Goal: Information Seeking & Learning: Learn about a topic

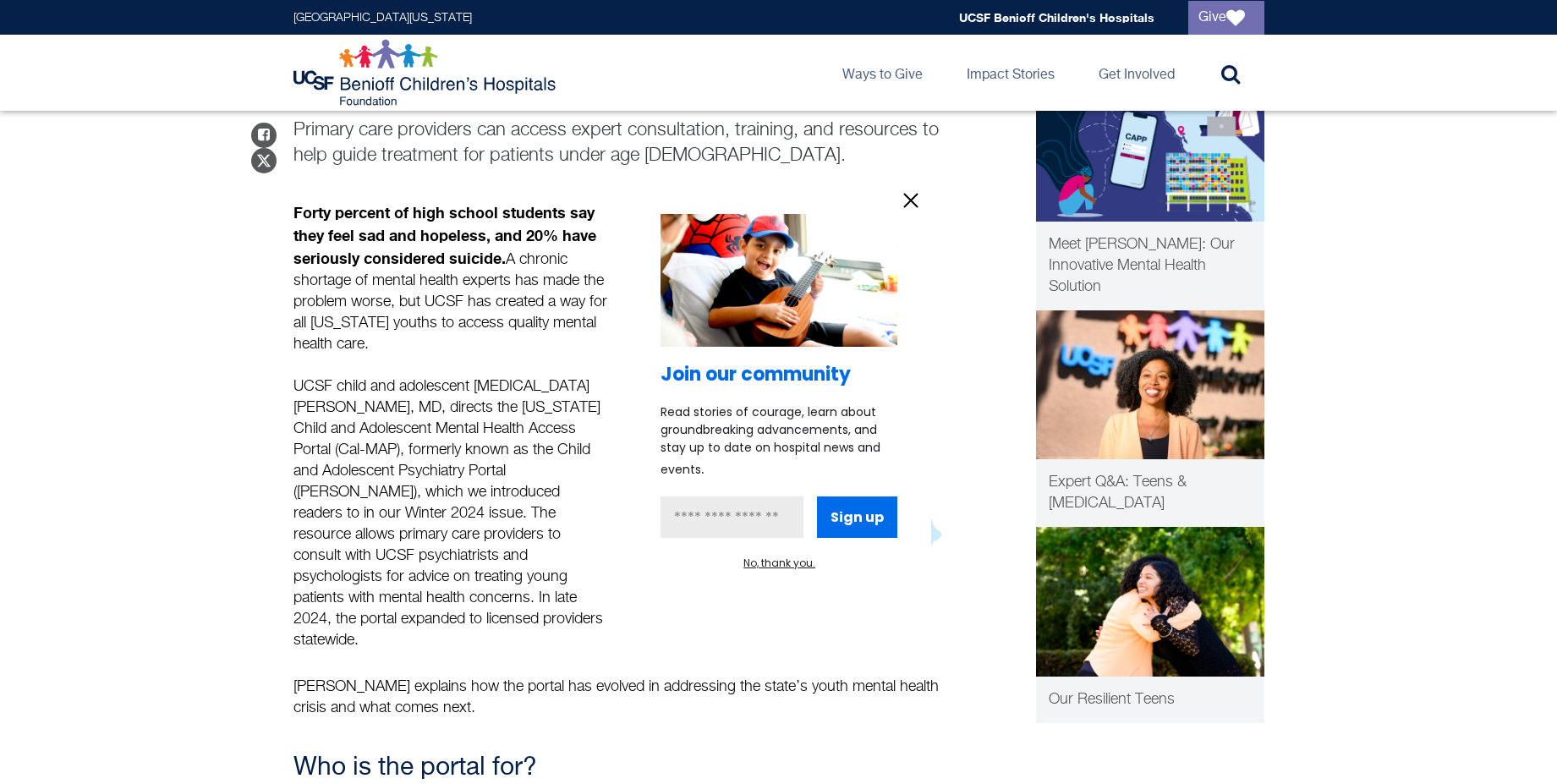
scroll to position [179, 0]
click at [915, 191] on icon "information" at bounding box center [911, 200] width 25 height 25
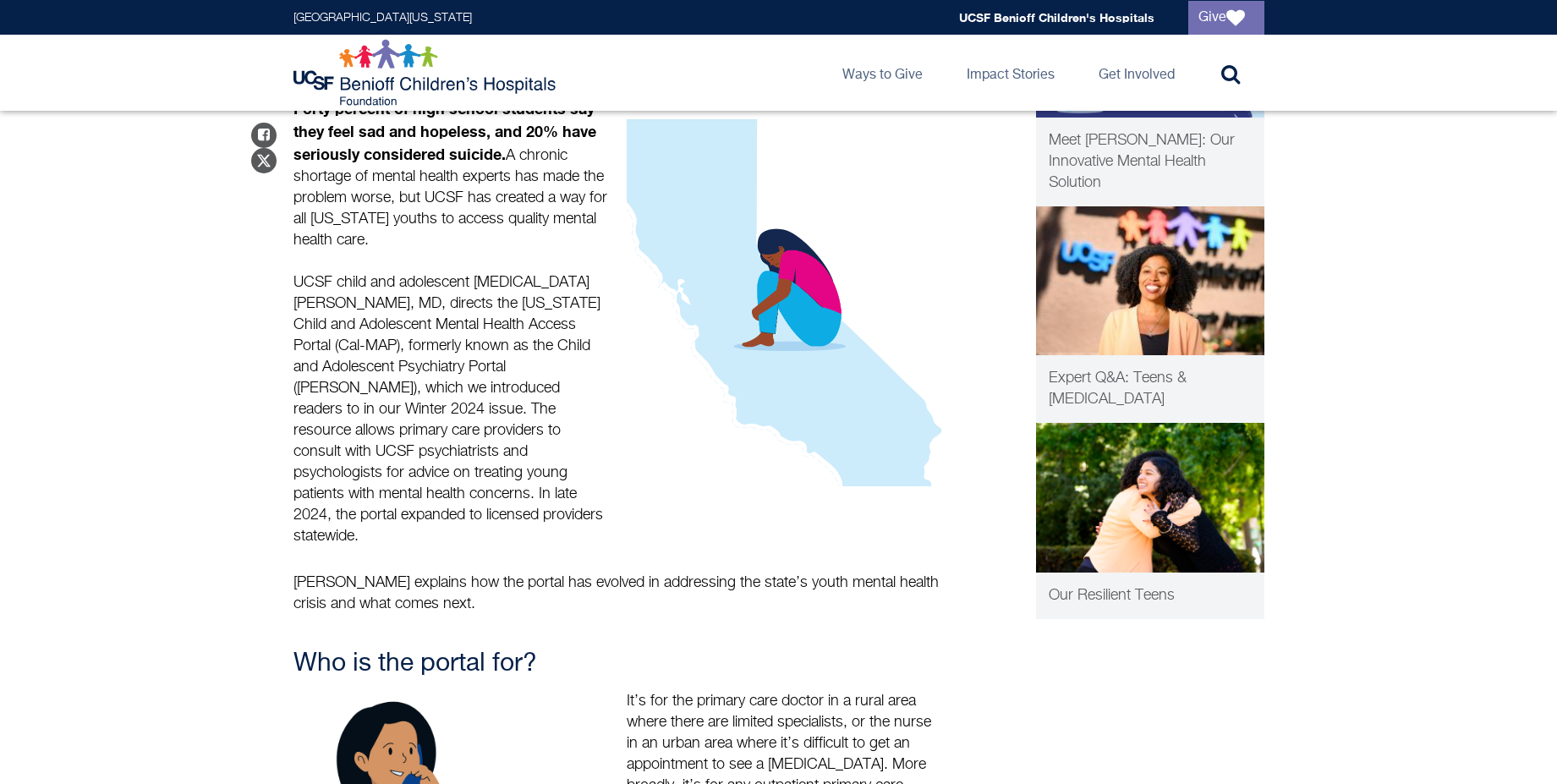
scroll to position [282, 0]
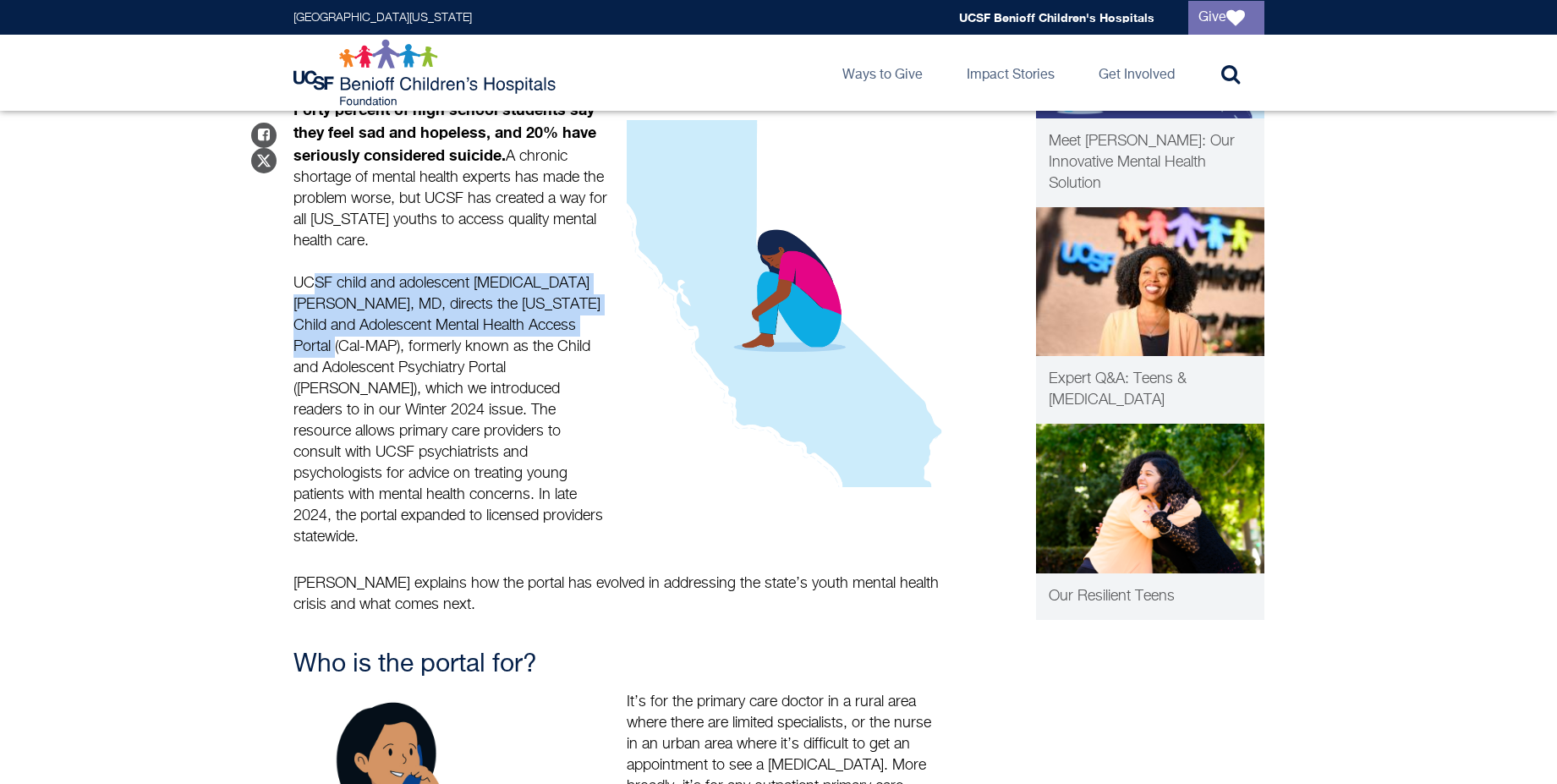
drag, startPoint x: 303, startPoint y: 286, endPoint x: 543, endPoint y: 332, distance: 244.4
click at [543, 332] on p "Forty percent of high school students say they feel sad and hopeless, and 20% h…" at bounding box center [453, 323] width 318 height 449
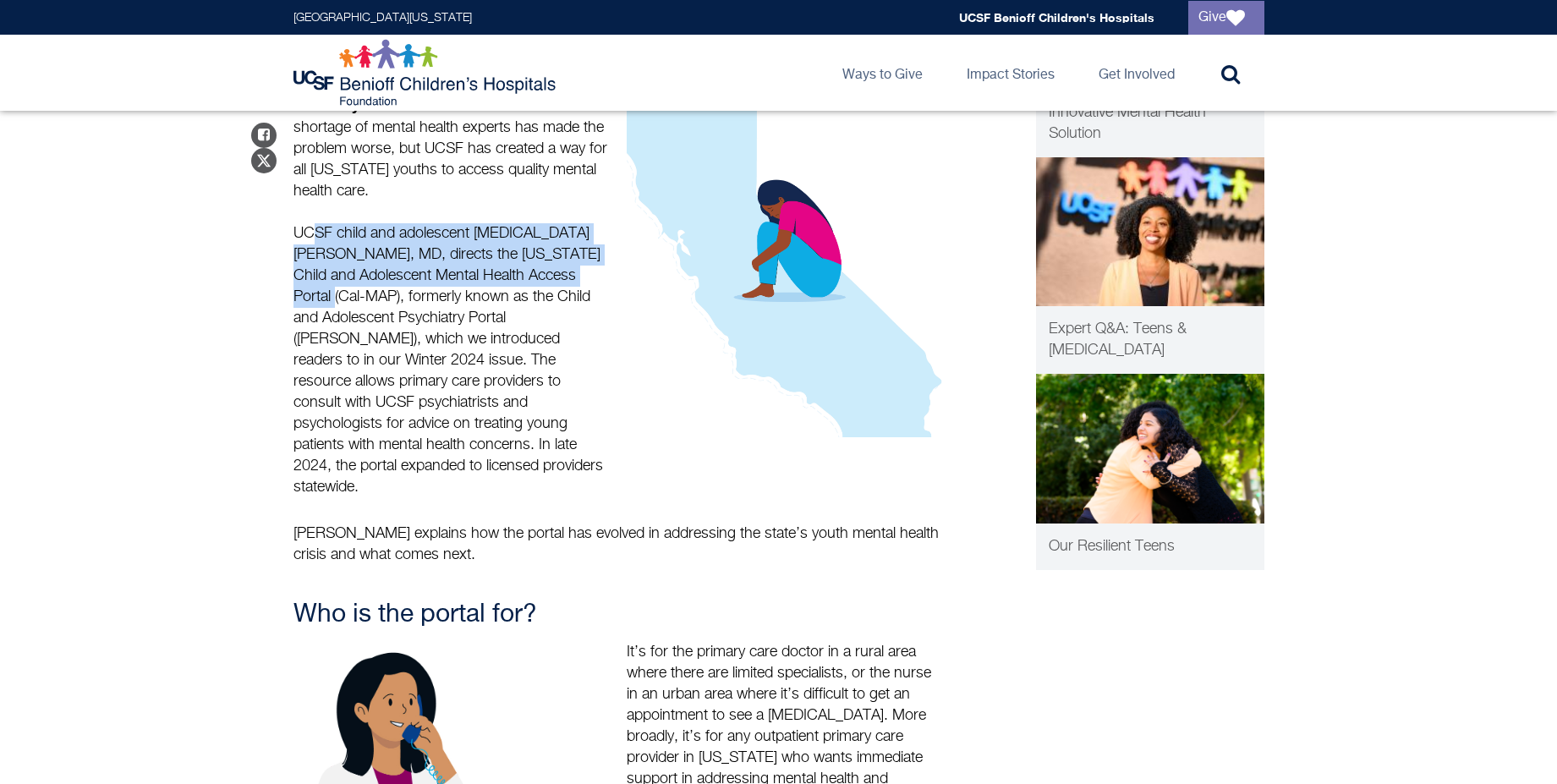
scroll to position [336, 0]
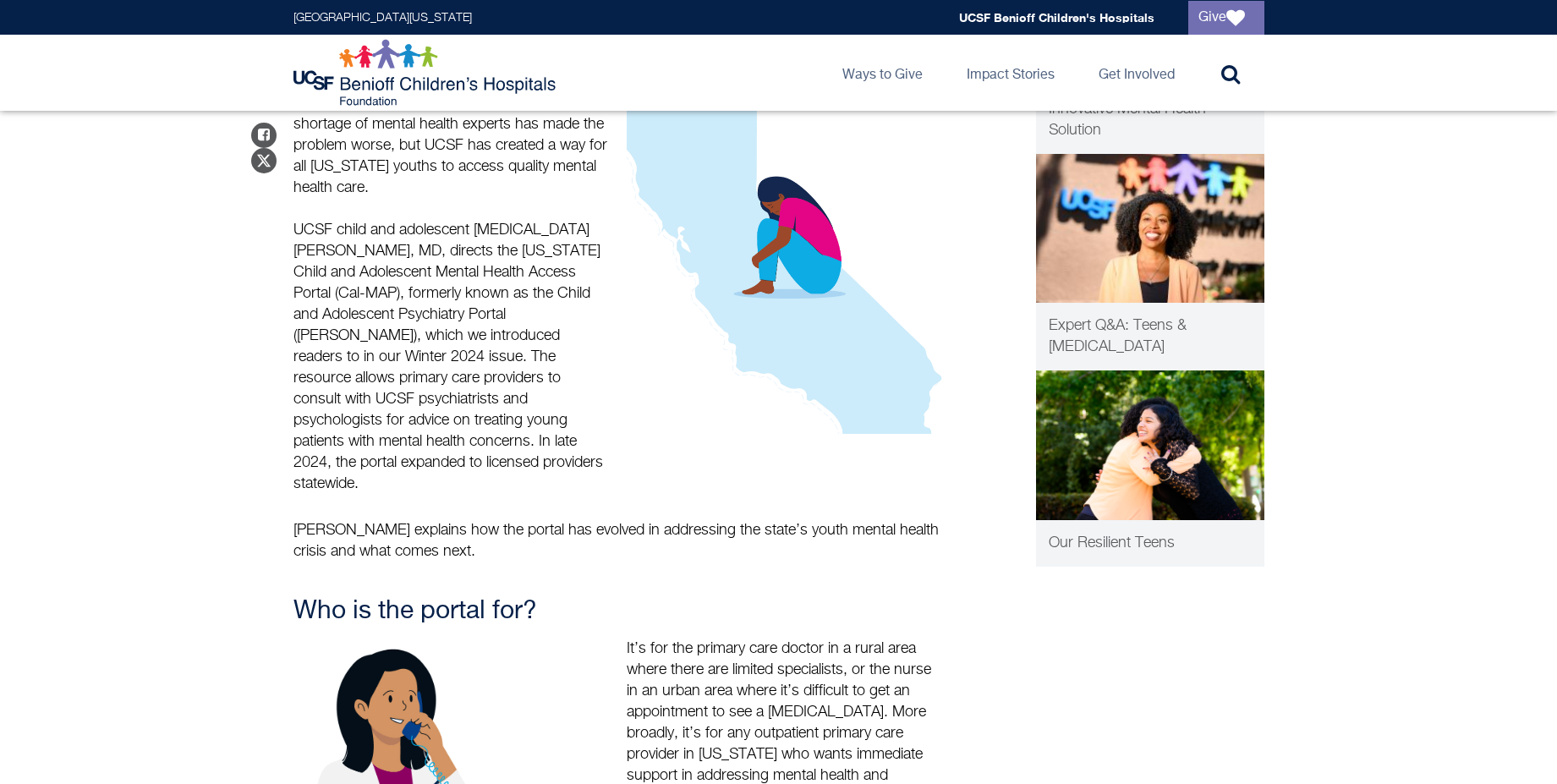
click at [481, 299] on p "Forty percent of high school students say they feel sad and hopeless, and 20% h…" at bounding box center [453, 270] width 318 height 449
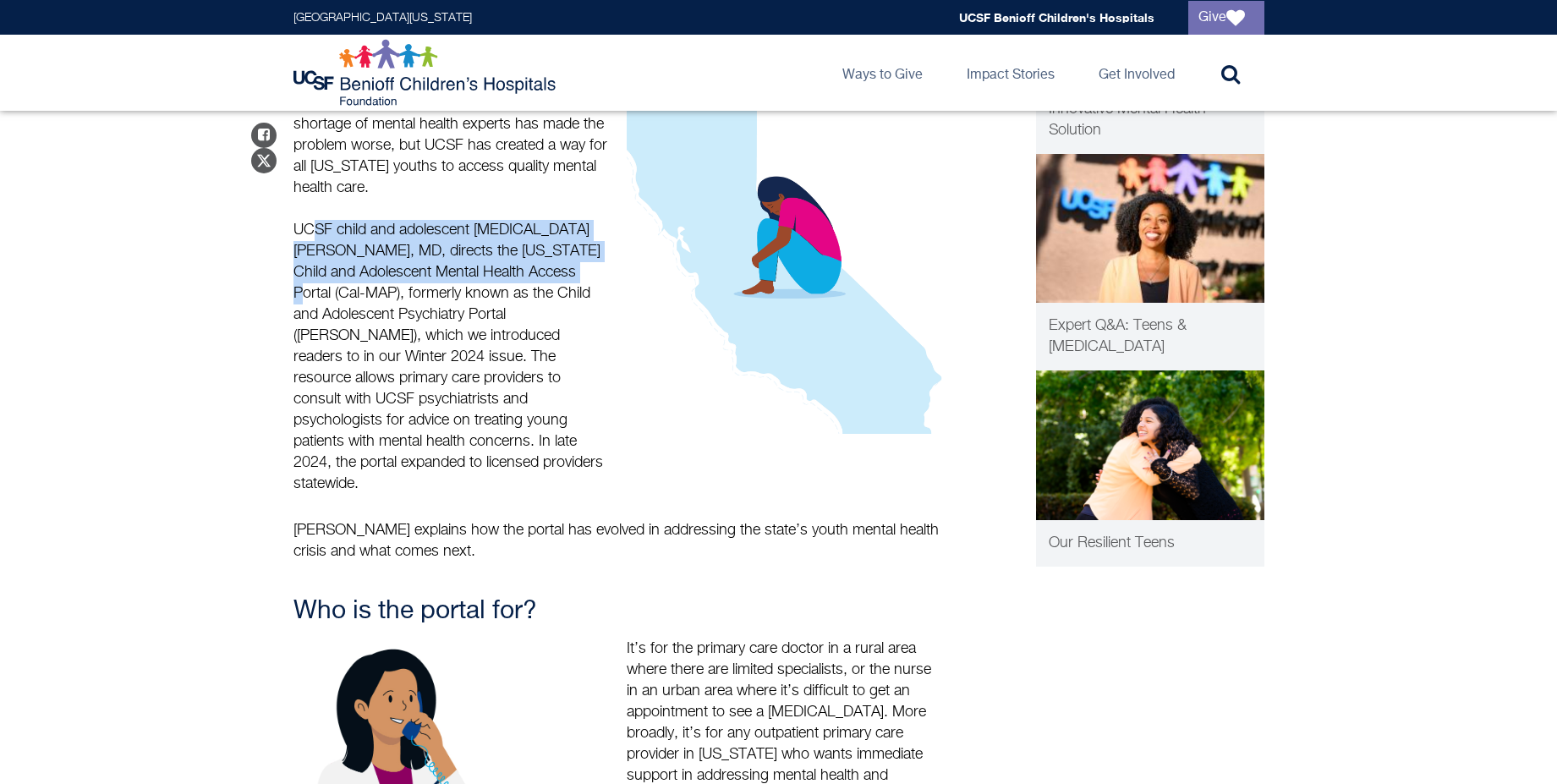
drag, startPoint x: 300, startPoint y: 229, endPoint x: 503, endPoint y: 261, distance: 205.5
click at [503, 261] on p "Forty percent of high school students say they feel sad and hopeless, and 20% h…" at bounding box center [453, 270] width 318 height 449
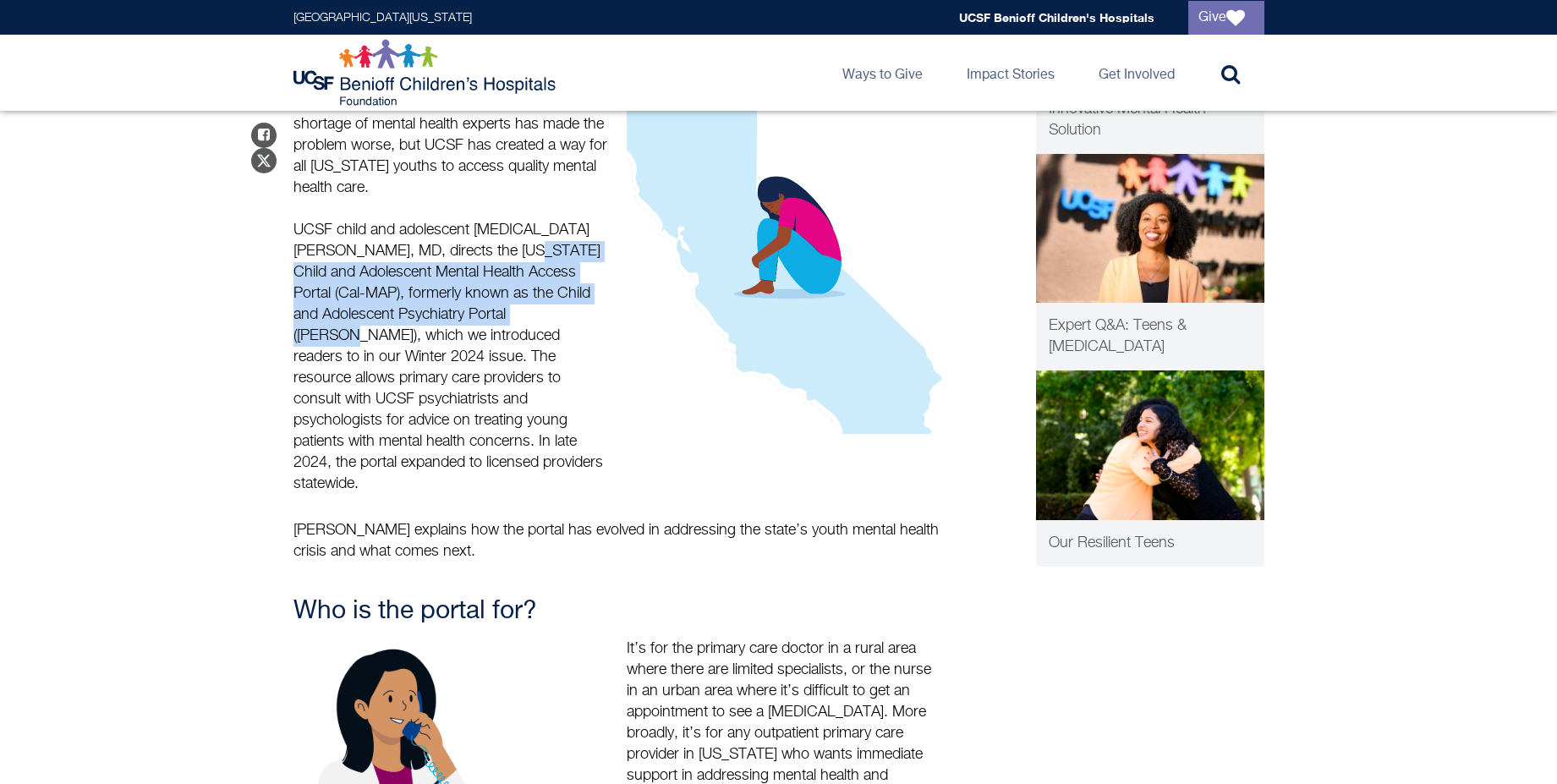
drag, startPoint x: 487, startPoint y: 247, endPoint x: 524, endPoint y: 316, distance: 78.3
click at [524, 316] on p "Forty percent of high school students say they feel sad and hopeless, and 20% h…" at bounding box center [453, 270] width 318 height 449
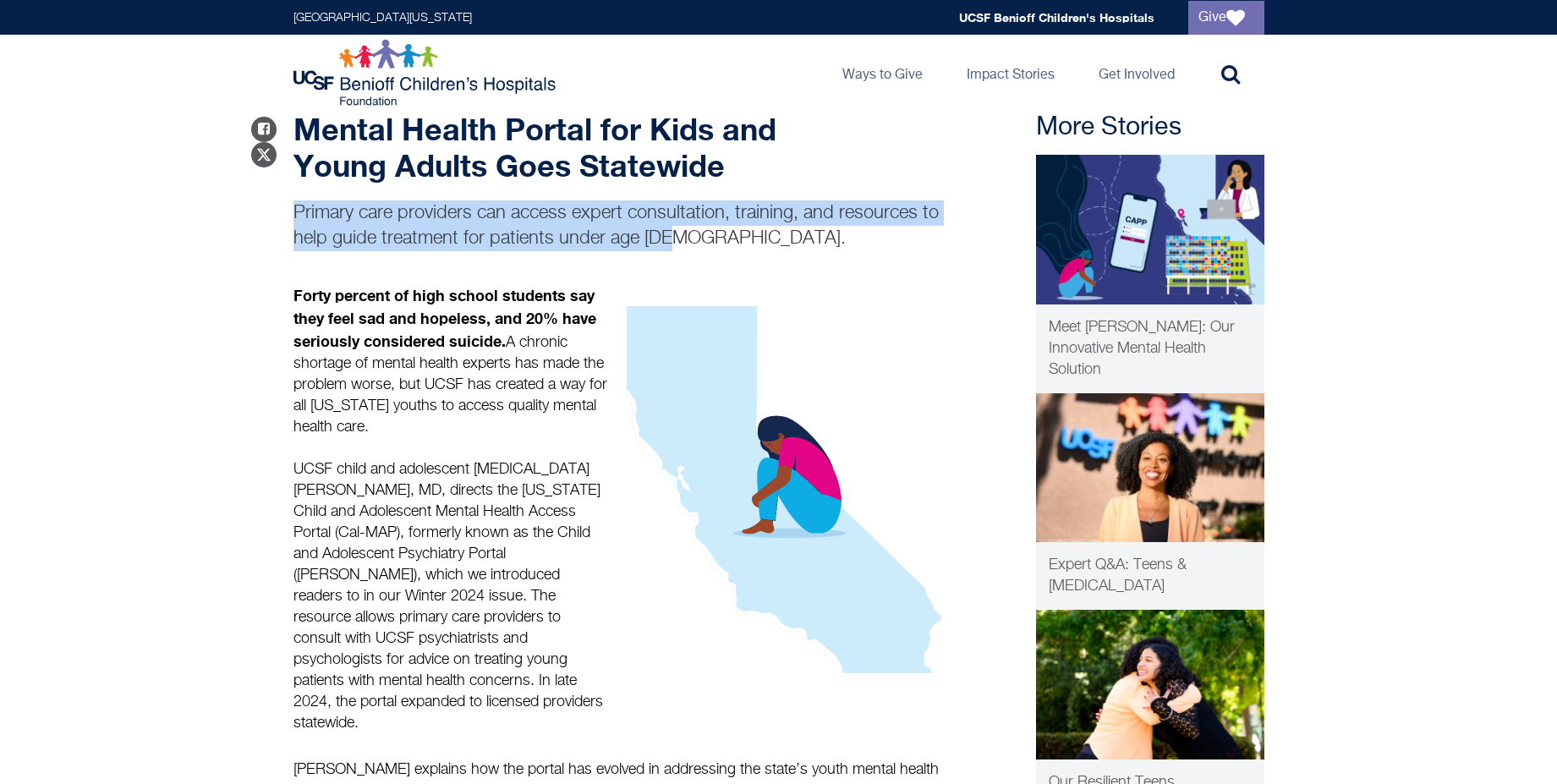
scroll to position [96, 0]
drag, startPoint x: 687, startPoint y: 236, endPoint x: 285, endPoint y: 195, distance: 404.1
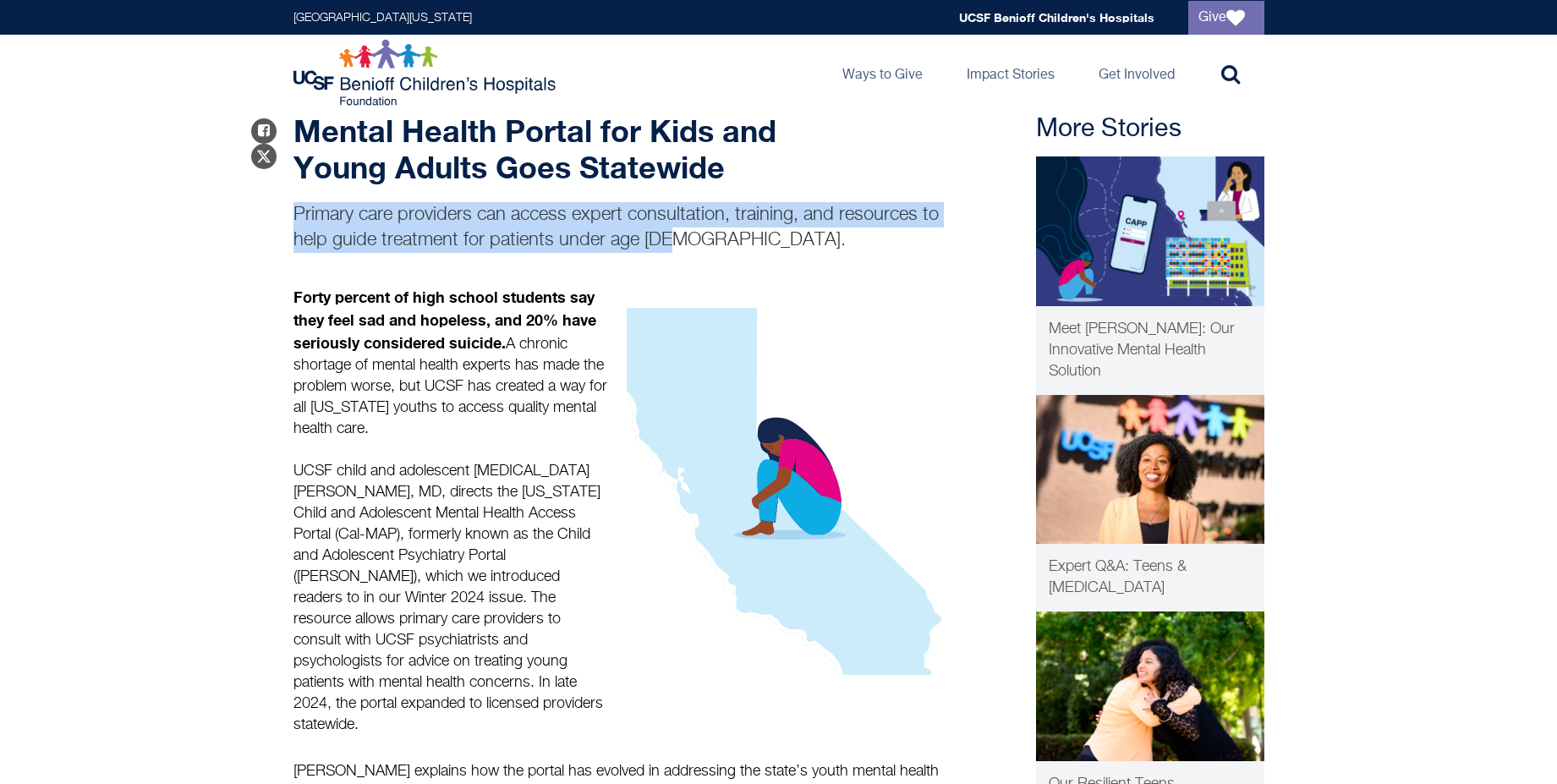
scroll to position [95, 0]
copy p "Primary care providers can access expert consultation, training, and resources …"
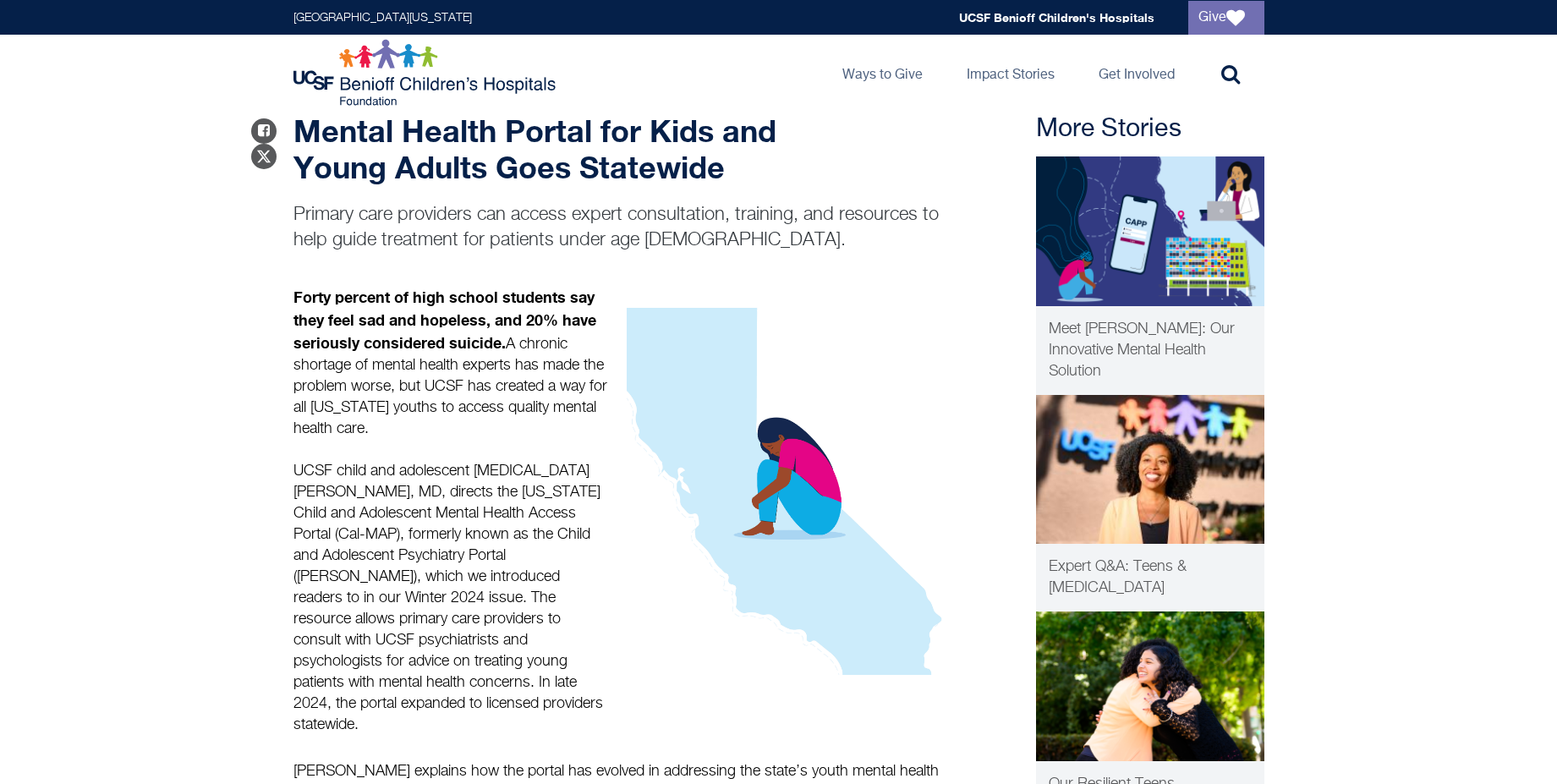
click at [527, 154] on strong "Mental Health Portal for Kids and Young Adults Goes Statewide" at bounding box center [535, 149] width 483 height 73
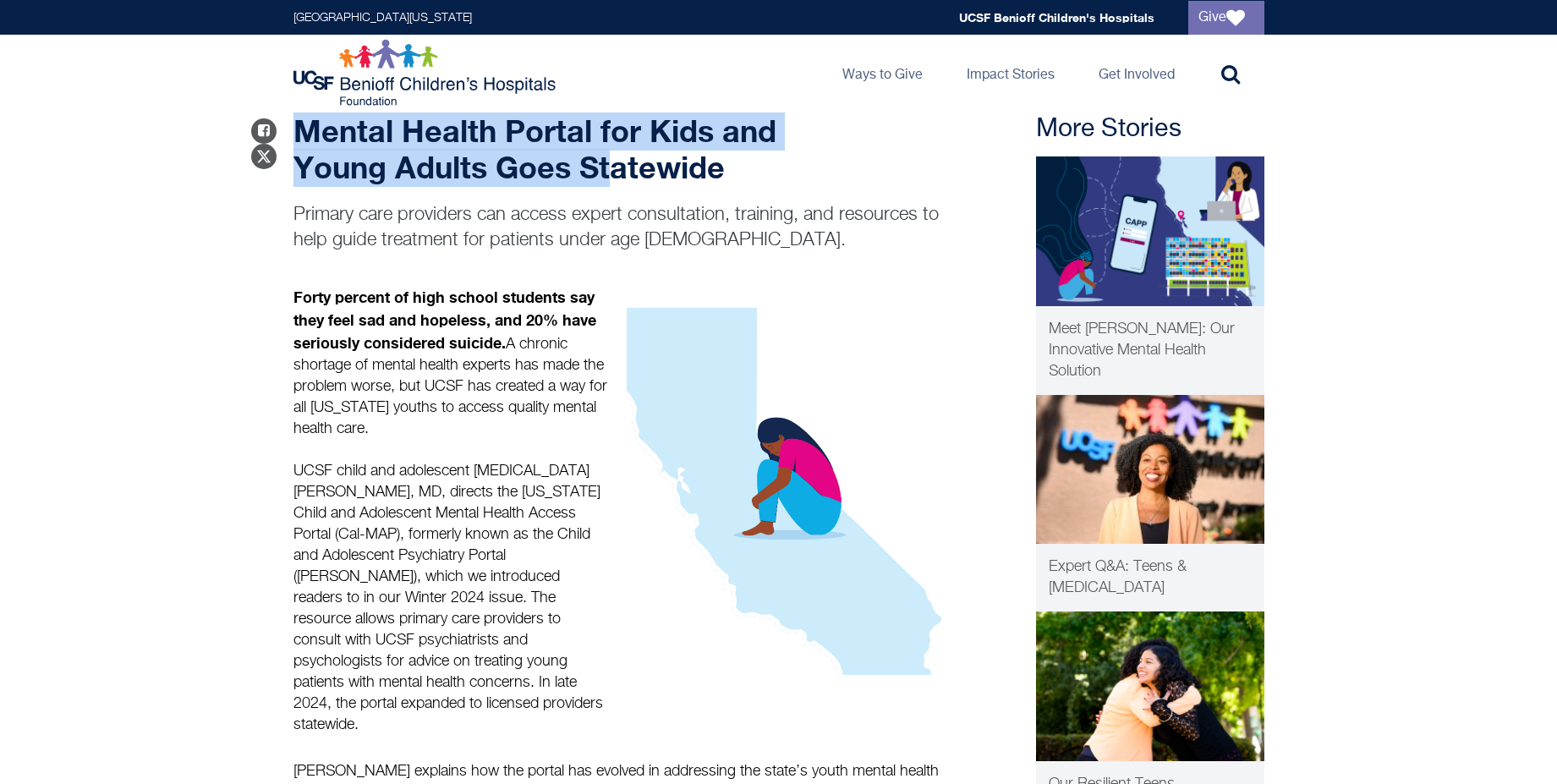
drag, startPoint x: 300, startPoint y: 121, endPoint x: 609, endPoint y: 171, distance: 313.0
click at [609, 171] on strong "Mental Health Portal for Kids and Young Adults Goes Statewide" at bounding box center [535, 149] width 483 height 73
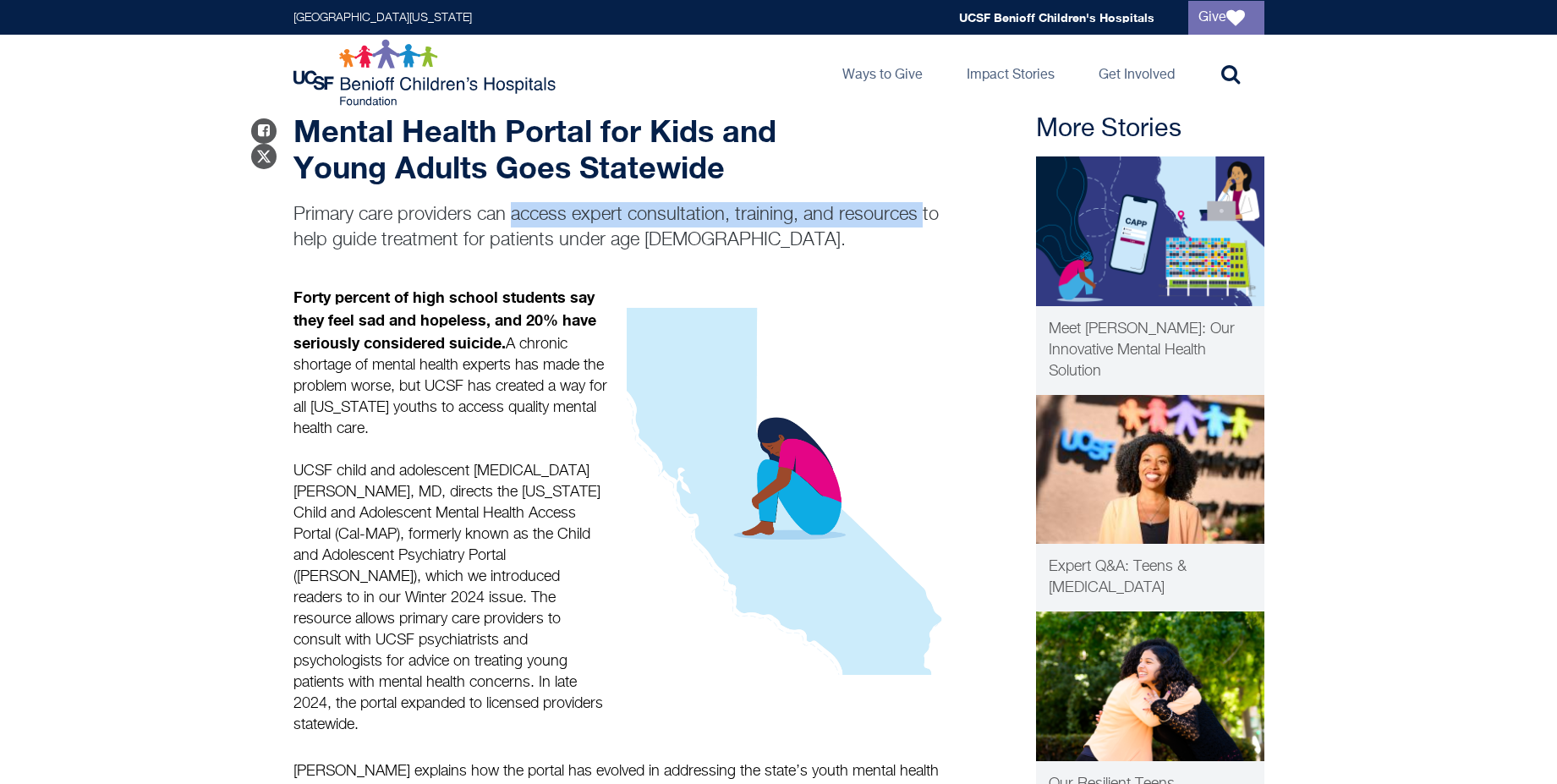
drag, startPoint x: 517, startPoint y: 215, endPoint x: 923, endPoint y: 214, distance: 406.0
click at [924, 214] on p "Primary care providers can access expert consultation, training, and resources …" at bounding box center [619, 228] width 652 height 51
copy p "access expert consultation, training, and resources"
click at [87, 0] on div "[GEOGRAPHIC_DATA][US_STATE] Global navigation [GEOGRAPHIC_DATA] Give" at bounding box center [778, 17] width 1557 height 35
